Goal: Task Accomplishment & Management: Manage account settings

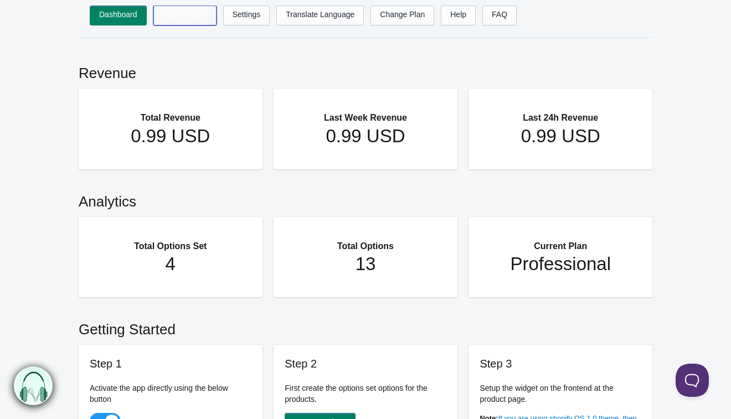
click at [191, 10] on link "Options Sets" at bounding box center [184, 16] width 63 height 20
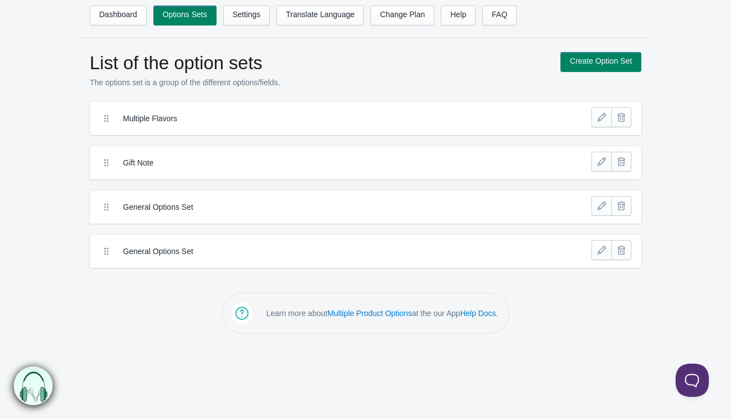
click at [171, 116] on label "Multiple Flavors" at bounding box center [325, 118] width 404 height 11
click at [256, 21] on link "Settings" at bounding box center [246, 16] width 47 height 20
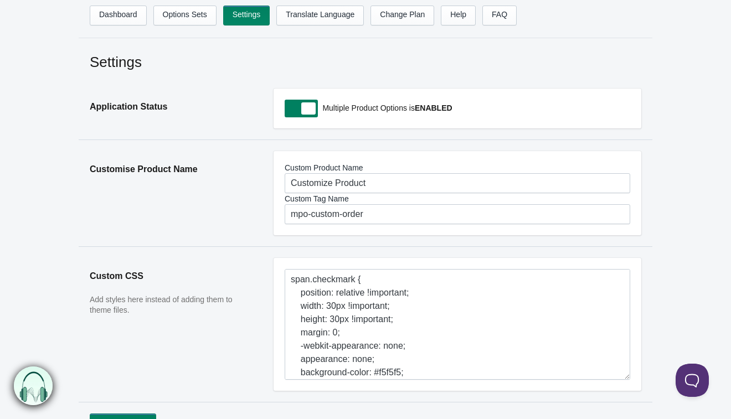
click at [188, 66] on h2 "Settings" at bounding box center [366, 62] width 552 height 20
click at [190, 20] on link "Options Sets" at bounding box center [184, 16] width 63 height 20
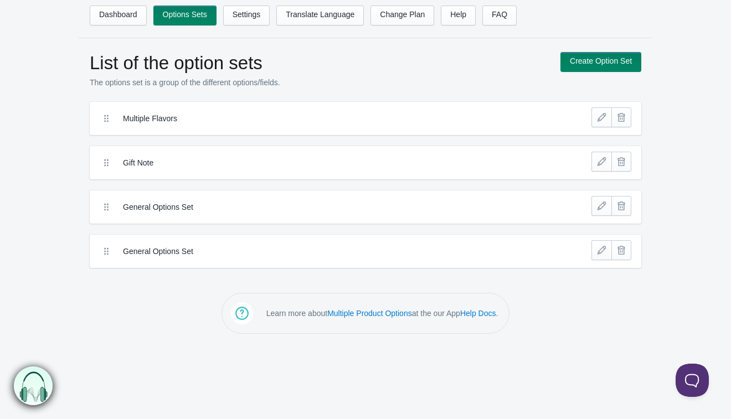
click at [278, 115] on label "Multiple Flavors" at bounding box center [325, 118] width 404 height 11
click at [104, 119] on icon at bounding box center [106, 118] width 11 height 11
click at [603, 122] on link at bounding box center [602, 118] width 20 height 20
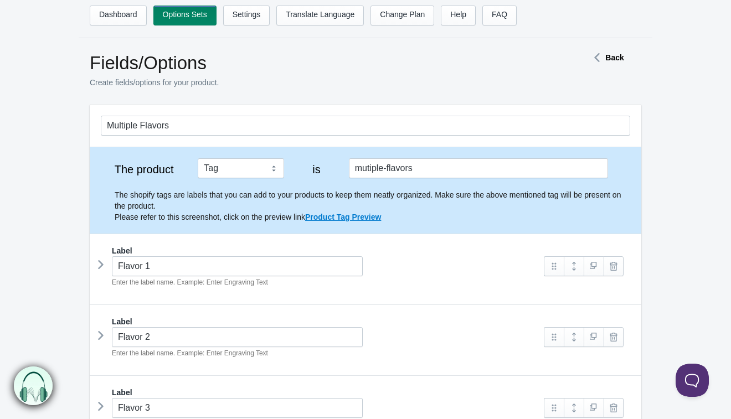
click at [597, 58] on icon at bounding box center [597, 58] width 17 height 6
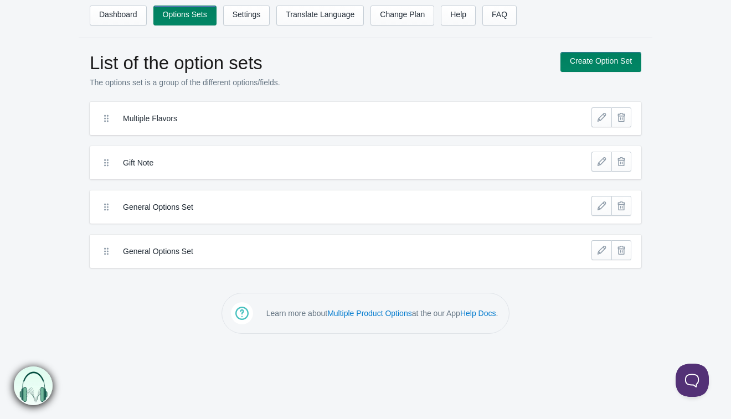
click at [161, 204] on label "General Options Set" at bounding box center [325, 207] width 404 height 11
click at [601, 207] on link at bounding box center [602, 206] width 20 height 20
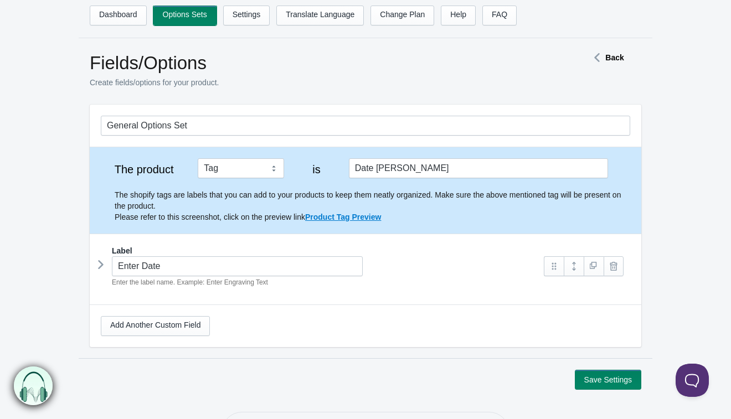
click at [173, 17] on link "Options Sets" at bounding box center [184, 16] width 63 height 20
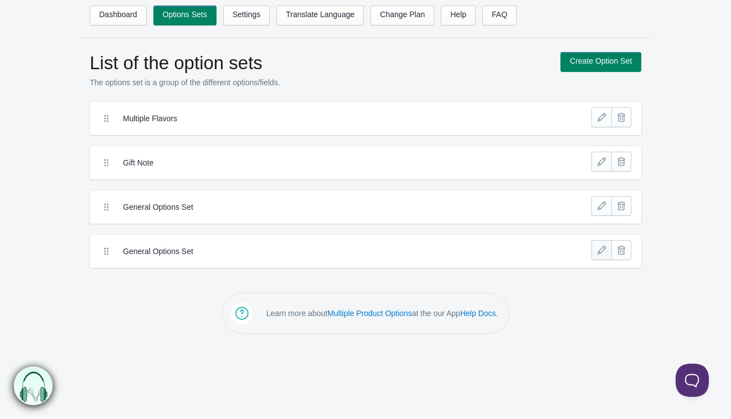
click at [606, 244] on link at bounding box center [602, 251] width 20 height 20
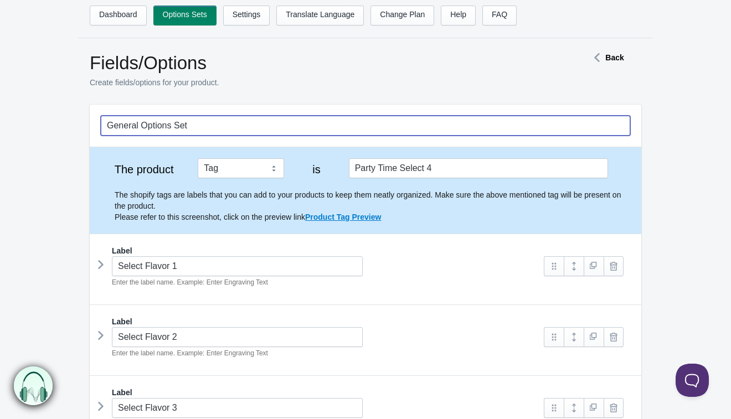
drag, startPoint x: 217, startPoint y: 122, endPoint x: -133, endPoint y: 95, distance: 350.7
click at [0, 95] on html "Dashboard Options Sets Settings Translate Language Change Plan Help FAQ Hook te…" at bounding box center [365, 209] width 731 height 419
type input "Paety"
type input "Party Time Select 4"
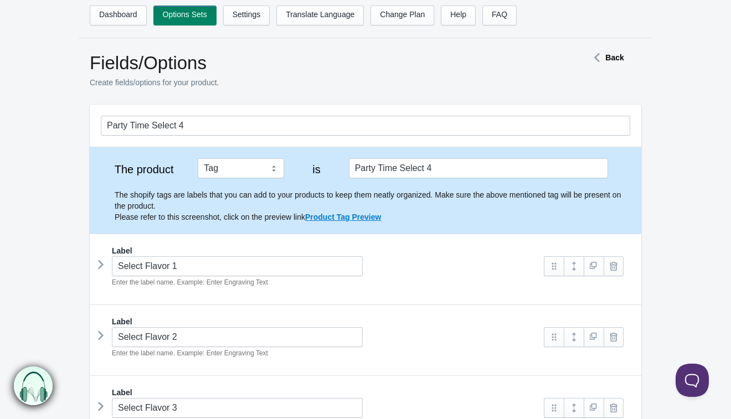
click at [688, 118] on form "Party Time Select 4 The product Tag Vendor Type URL Handle All Products is Labe…" at bounding box center [365, 354] width 731 height 498
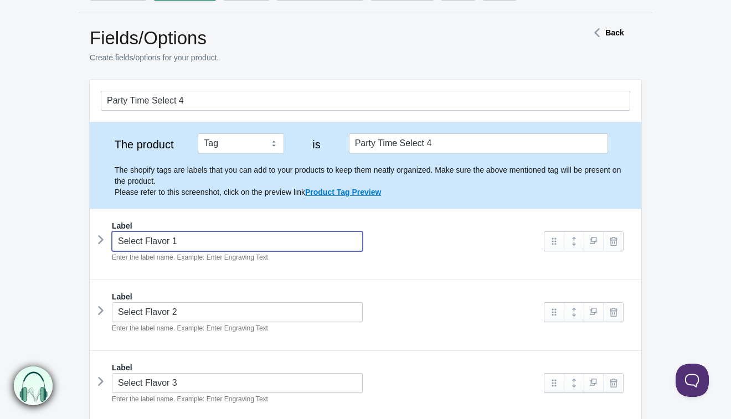
click at [209, 241] on input "Select Flavor 1" at bounding box center [237, 242] width 251 height 20
click at [101, 241] on icon at bounding box center [101, 240] width 0 height 17
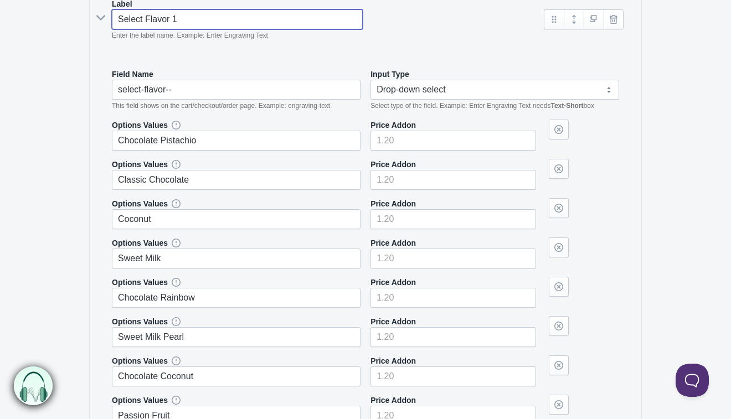
scroll to position [249, 0]
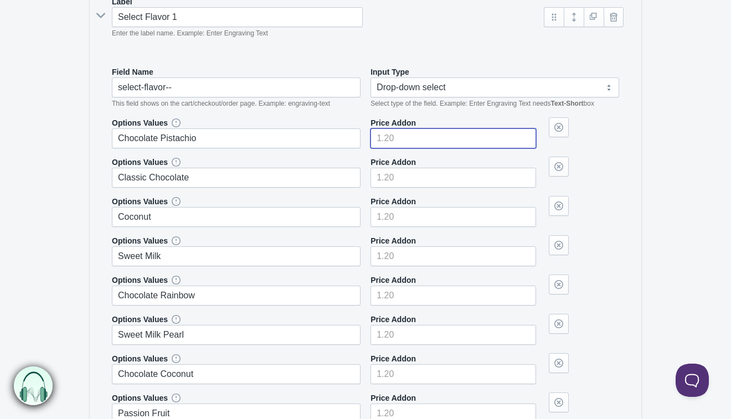
click at [413, 144] on input"] "number" at bounding box center [454, 139] width 166 height 20
click at [423, 162] on div "Price Addon" at bounding box center [454, 172] width 166 height 31
type input"] "0"
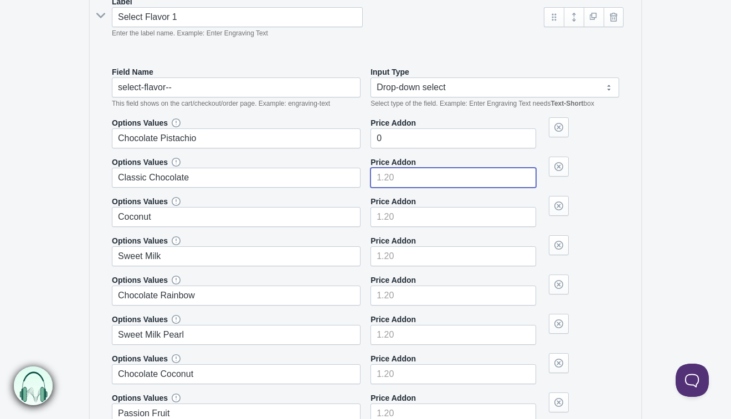
click at [421, 173] on input"] "number" at bounding box center [454, 178] width 166 height 20
type input"] "0"
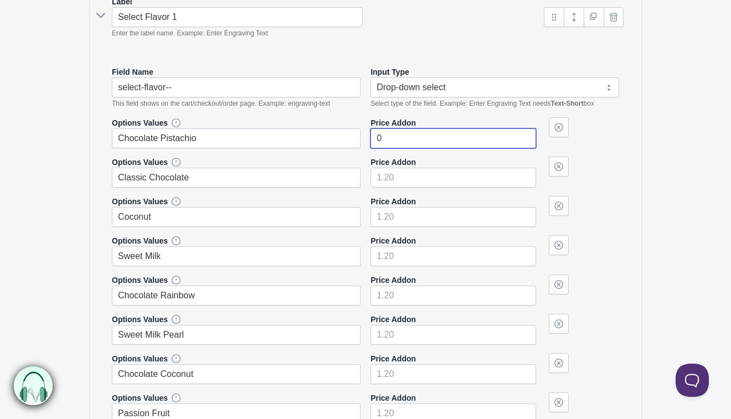
click at [418, 135] on input"] "0" at bounding box center [454, 139] width 166 height 20
click at [622, 195] on div "Field Name select-flavor-- This field shows on the cart/checkout/order page. Ex…" at bounding box center [366, 366] width 530 height 622
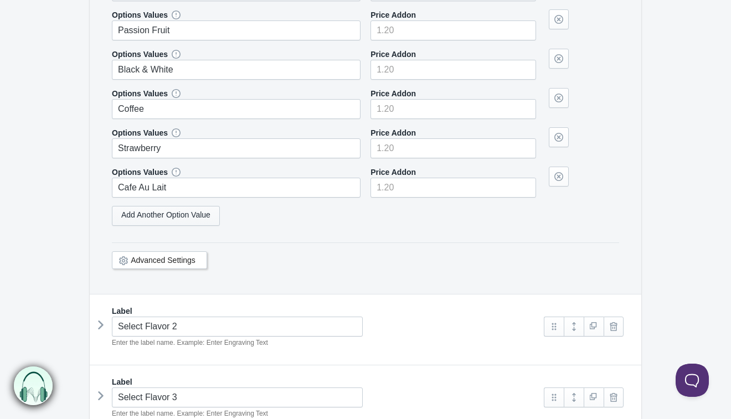
scroll to position [637, 0]
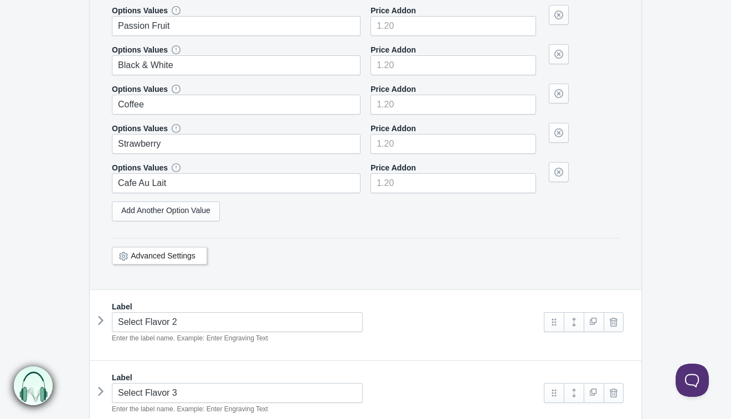
click at [101, 324] on icon at bounding box center [101, 321] width 0 height 17
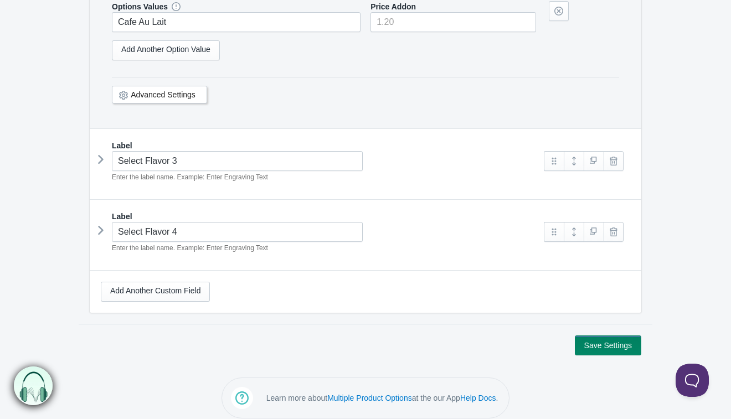
scroll to position [1499, 0]
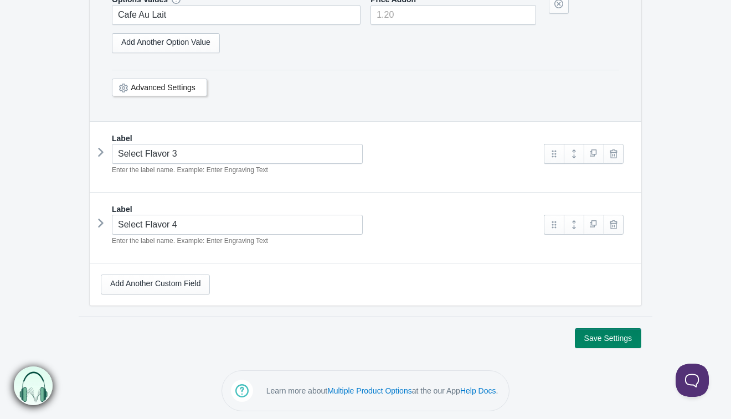
click at [101, 152] on icon at bounding box center [101, 152] width 0 height 17
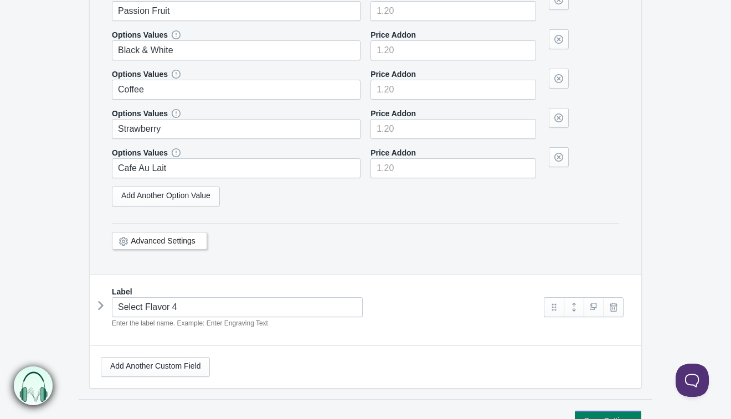
scroll to position [2121, 0]
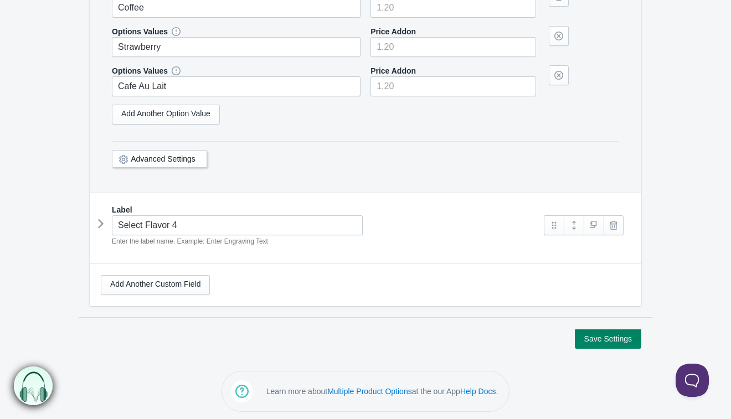
click at [101, 224] on icon at bounding box center [101, 224] width 0 height 17
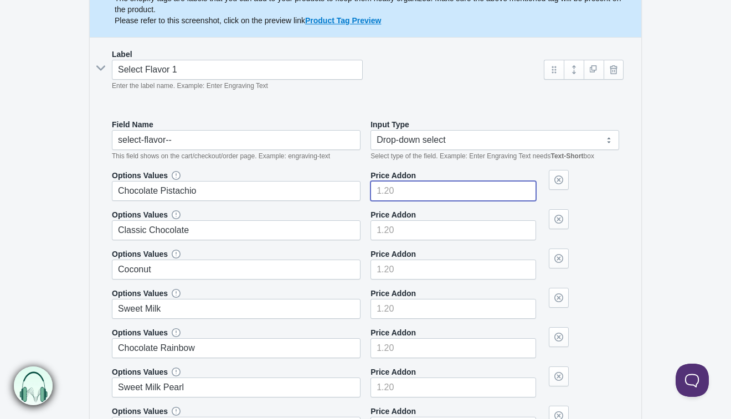
scroll to position [0, 0]
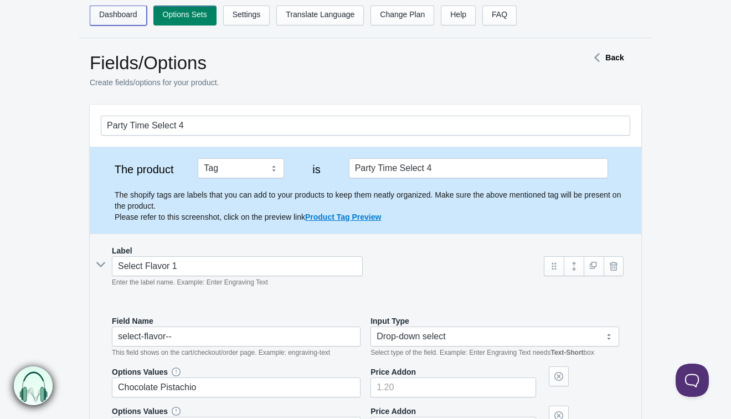
click at [135, 16] on link "Dashboard" at bounding box center [118, 16] width 57 height 20
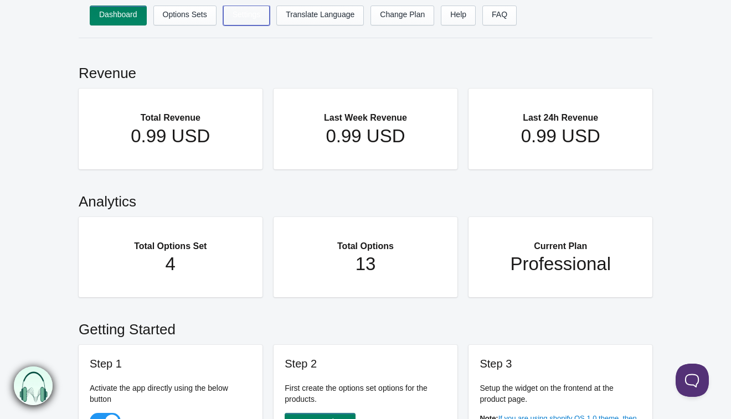
click at [248, 21] on link "Settings" at bounding box center [246, 16] width 47 height 20
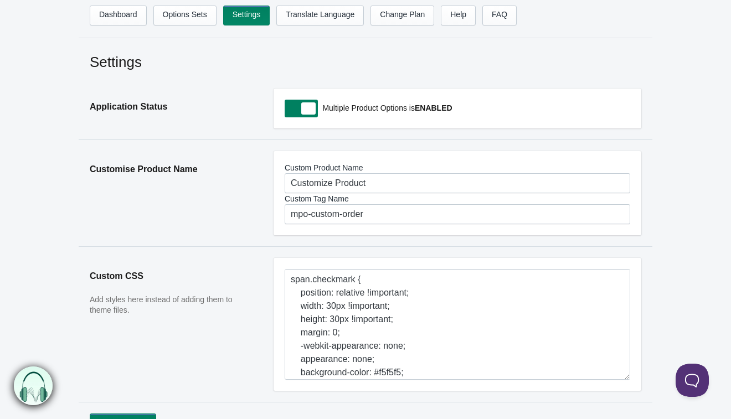
click at [422, 59] on h2 "Settings" at bounding box center [366, 62] width 552 height 20
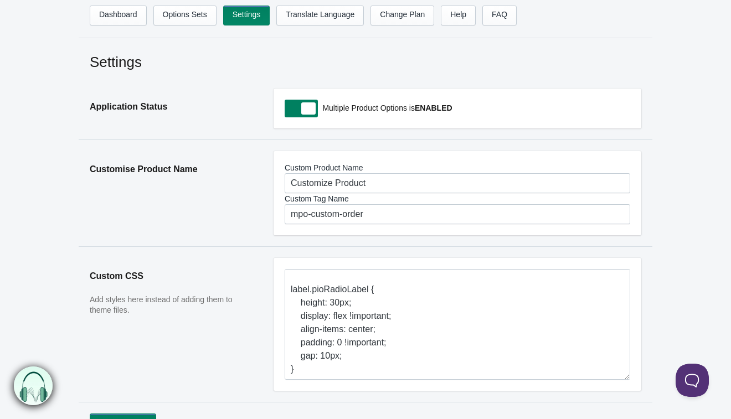
scroll to position [89, 0]
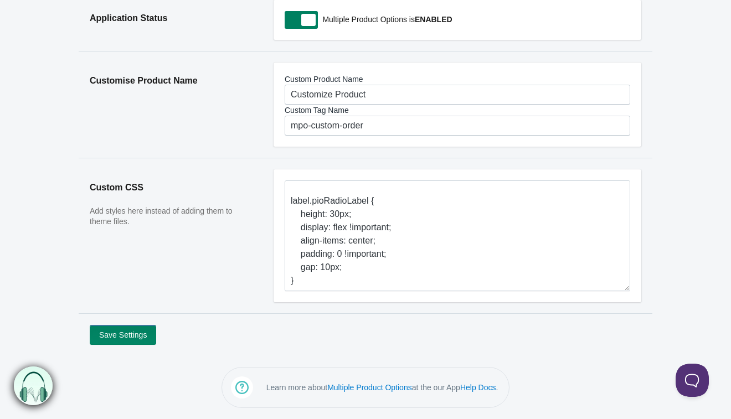
click at [704, 177] on div "Settings Application Status Multiple Product Options is ENABLED Customise Produ…" at bounding box center [365, 154] width 731 height 382
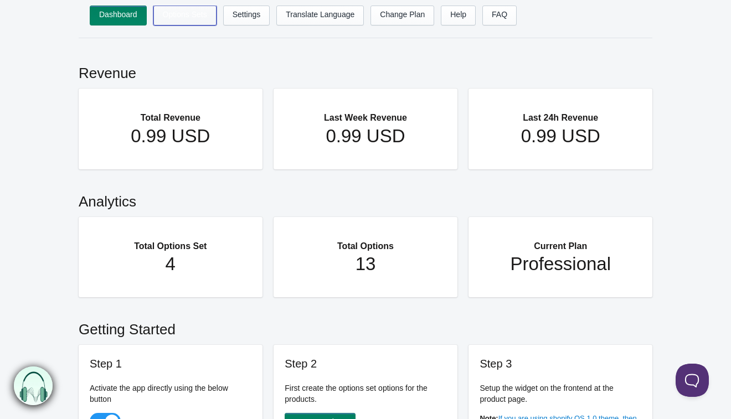
click at [171, 12] on link "Options Sets" at bounding box center [184, 16] width 63 height 20
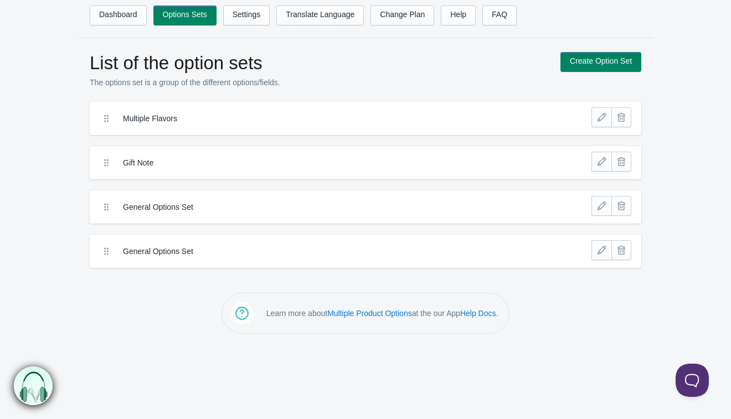
click at [193, 213] on div "General Options Set" at bounding box center [314, 207] width 432 height 17
click at [166, 248] on label "General Options Set" at bounding box center [325, 251] width 404 height 11
click at [601, 254] on link at bounding box center [602, 251] width 20 height 20
